Goal: Register for event/course

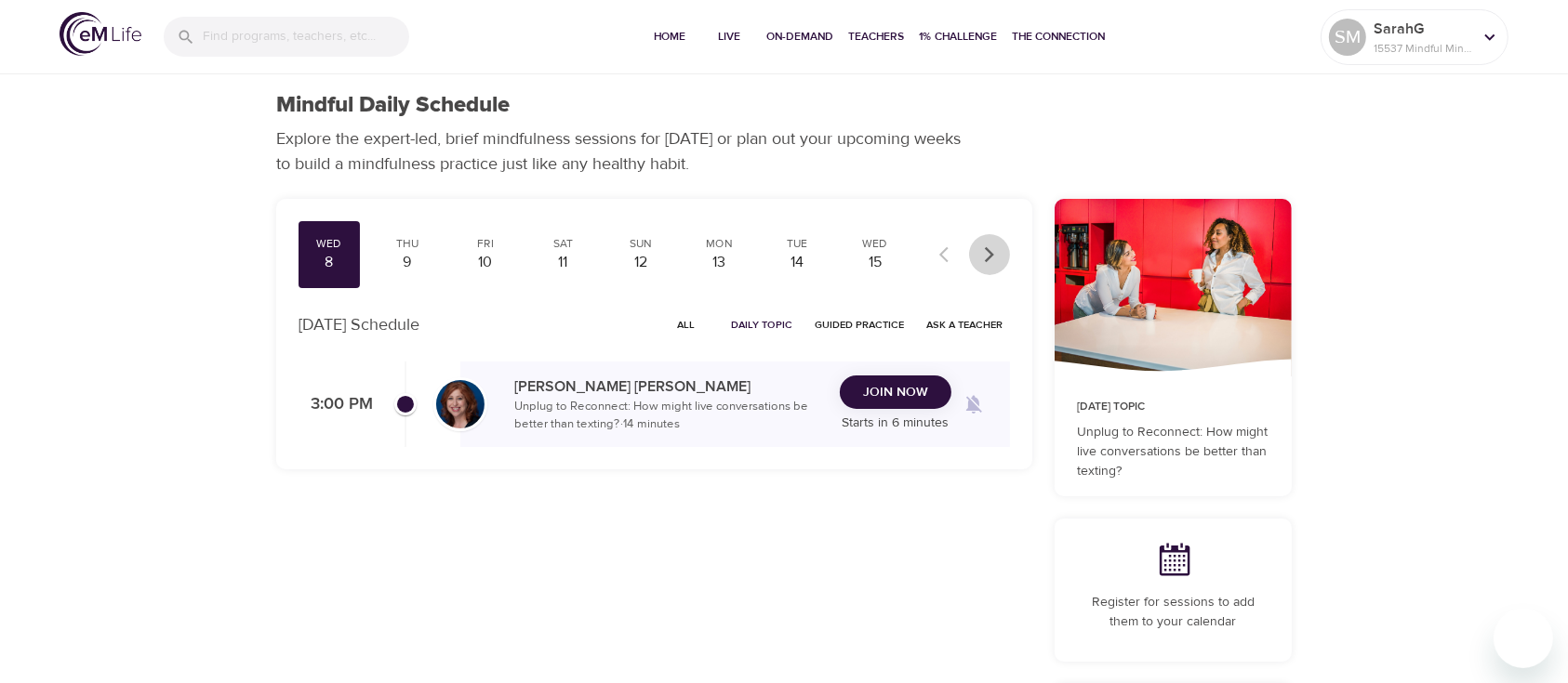
click at [989, 253] on icon "button" at bounding box center [990, 254] width 18 height 18
click at [991, 255] on icon "button" at bounding box center [990, 254] width 18 height 18
click at [854, 259] on div "29" at bounding box center [875, 263] width 46 height 21
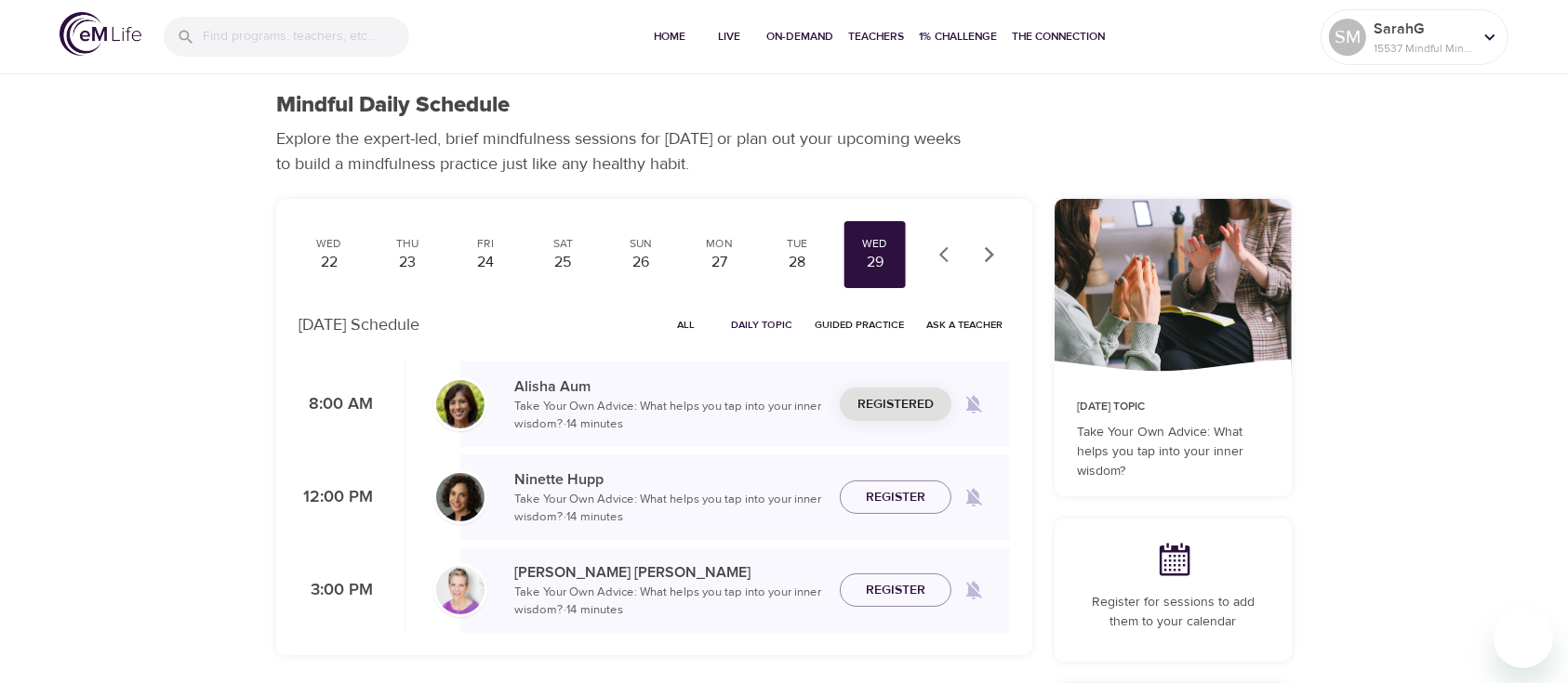
click at [975, 405] on icon at bounding box center [974, 405] width 15 height 18
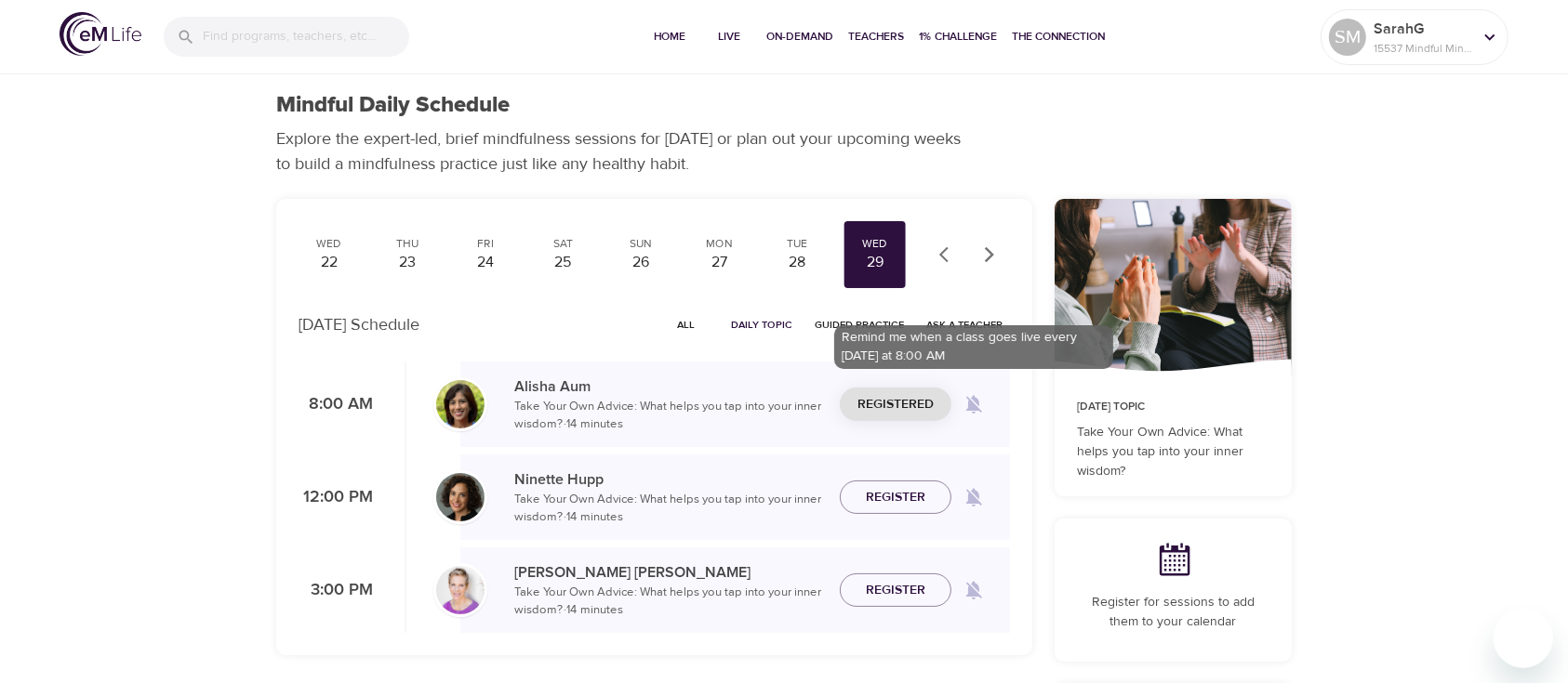
checkbox input "true"
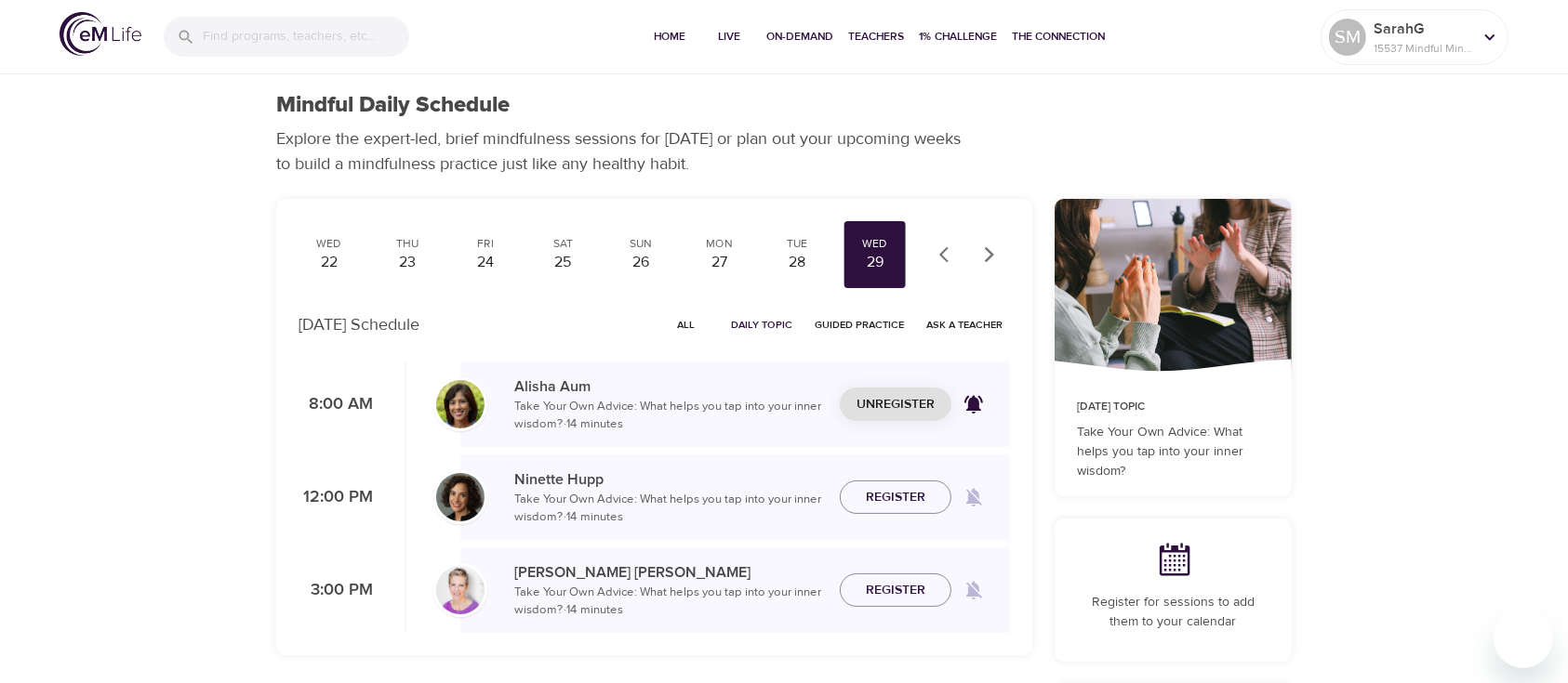
click at [897, 400] on span "Unregister" at bounding box center [895, 405] width 78 height 23
click at [910, 401] on span "Register" at bounding box center [896, 405] width 60 height 23
click at [1222, 644] on span "Add to Calendar" at bounding box center [1174, 645] width 119 height 23
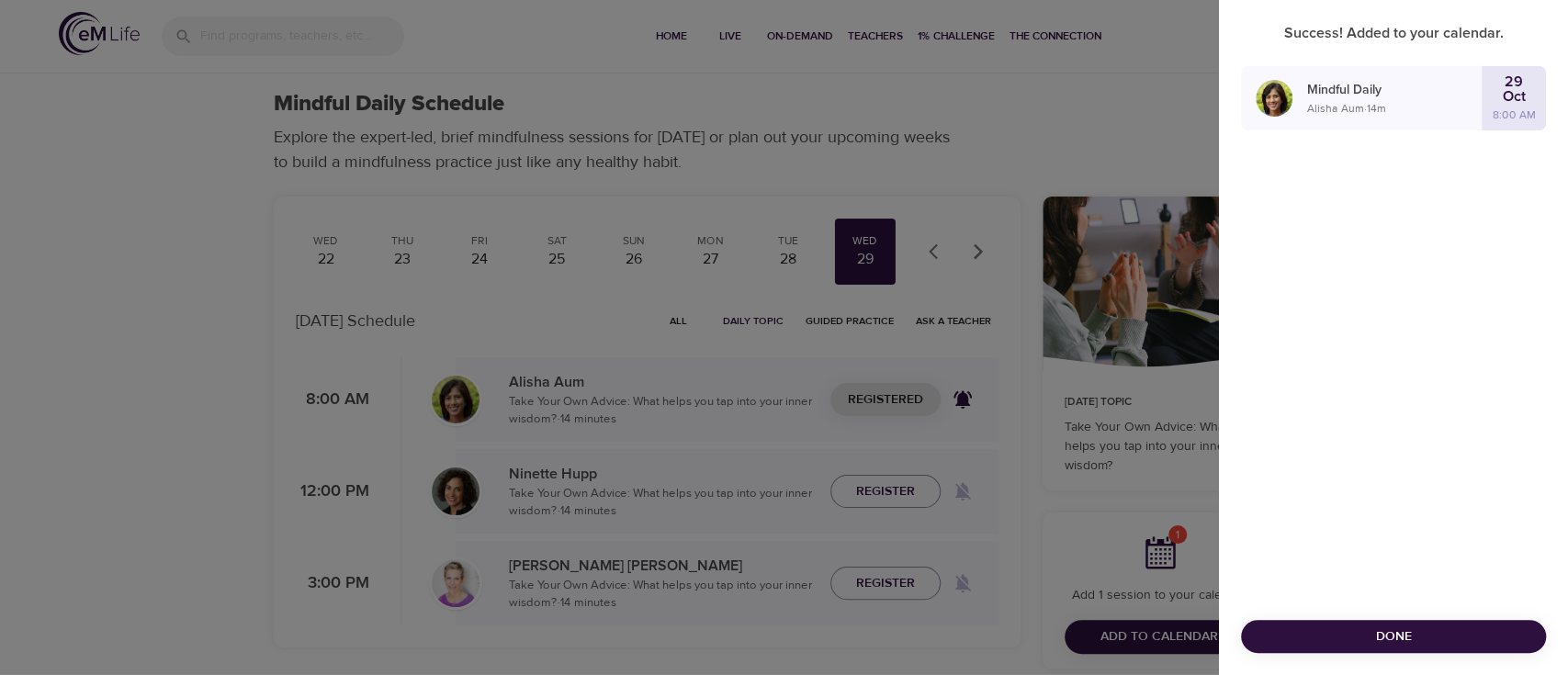
click at [1527, 108] on p "8:00 AM" at bounding box center [1513, 114] width 43 height 16
